Goal: Find specific page/section: Find specific page/section

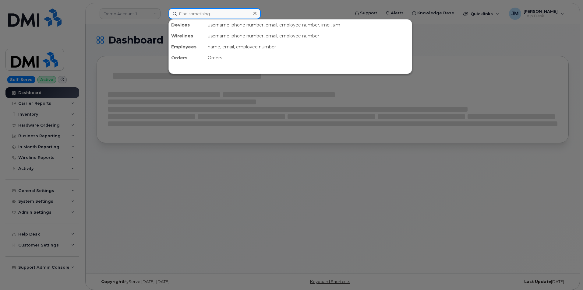
paste input "3463281341"
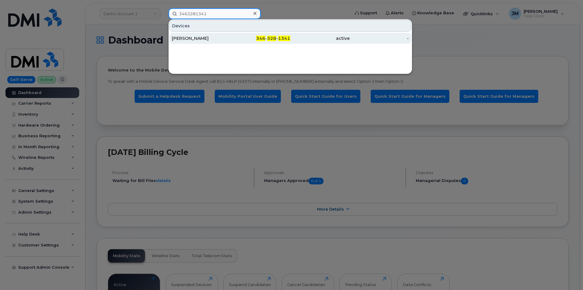
type input "3463281341"
click at [197, 39] on div "[PERSON_NAME]" at bounding box center [201, 38] width 59 height 6
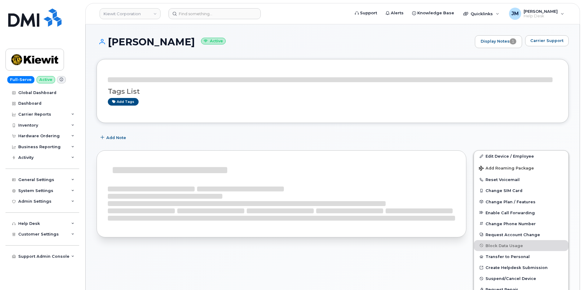
drag, startPoint x: 213, startPoint y: 41, endPoint x: 108, endPoint y: 41, distance: 104.8
click at [108, 41] on h1 "NICHOLAS LIMOGES Active" at bounding box center [284, 42] width 375 height 11
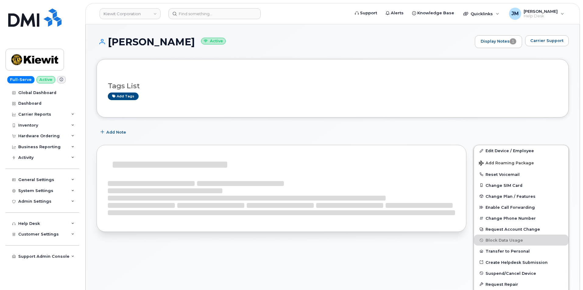
copy h1 "NICHOLAS LIMOGES"
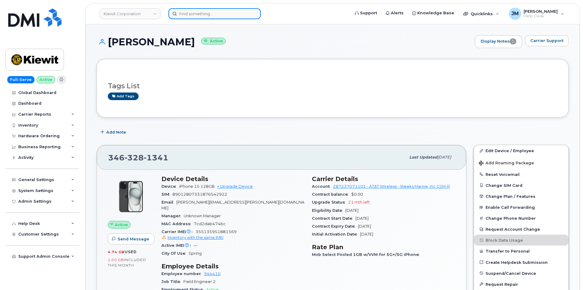
click at [228, 15] on input at bounding box center [214, 13] width 92 height 11
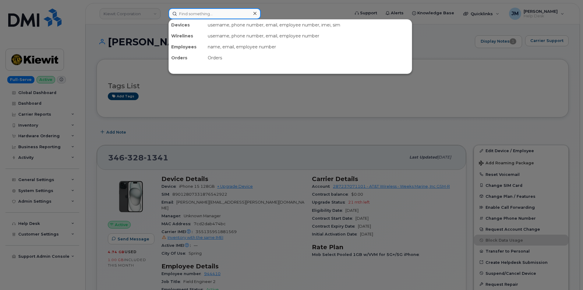
paste input "7738824890"
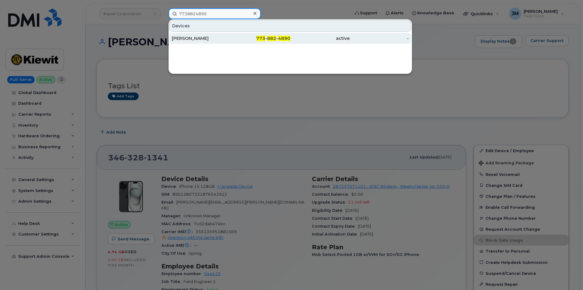
type input "7738824890"
click at [229, 35] on div "[PERSON_NAME]" at bounding box center [201, 38] width 59 height 11
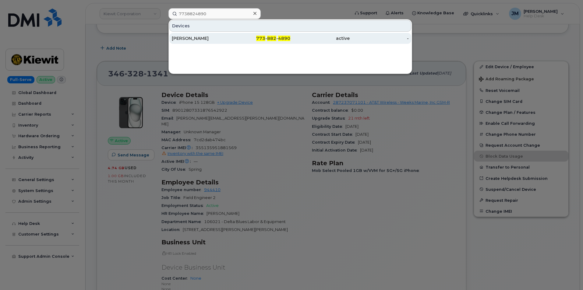
scroll to position [91, 0]
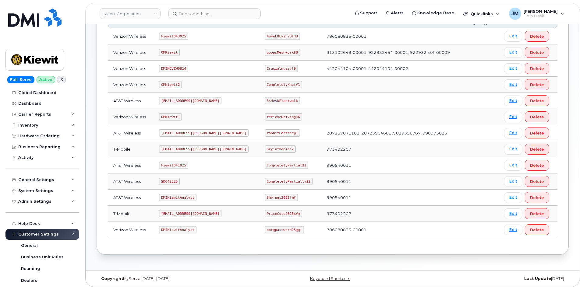
scroll to position [80, 0]
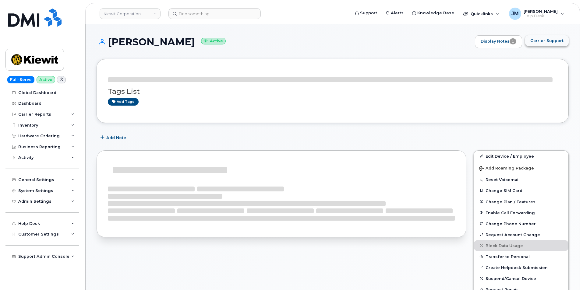
click at [541, 40] on span "Carrier Support" at bounding box center [546, 41] width 33 height 6
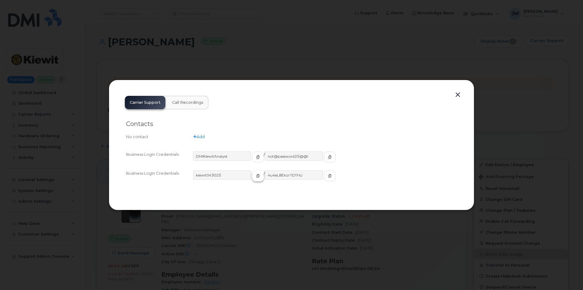
click at [252, 177] on button "button" at bounding box center [258, 176] width 12 height 11
click at [328, 178] on icon "button" at bounding box center [330, 176] width 4 height 4
click at [460, 93] on button "button" at bounding box center [457, 95] width 9 height 9
